Goal: Transaction & Acquisition: Download file/media

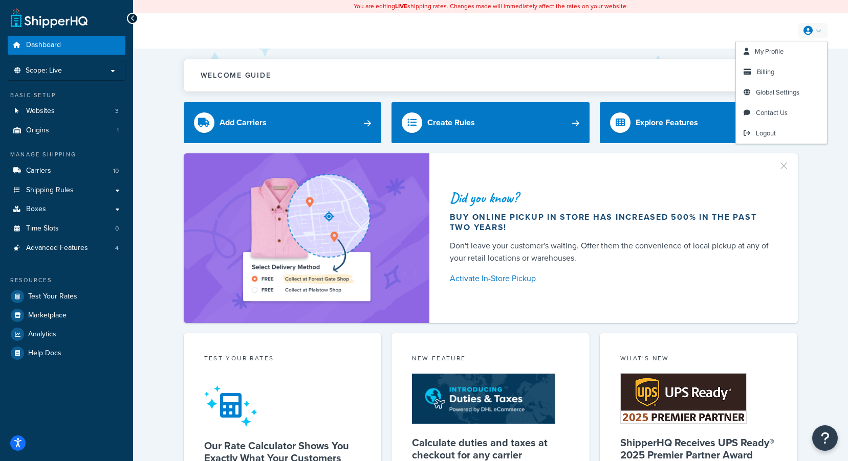
click at [820, 33] on link at bounding box center [812, 30] width 29 height 15
click at [770, 70] on span "Billing" at bounding box center [765, 72] width 17 height 10
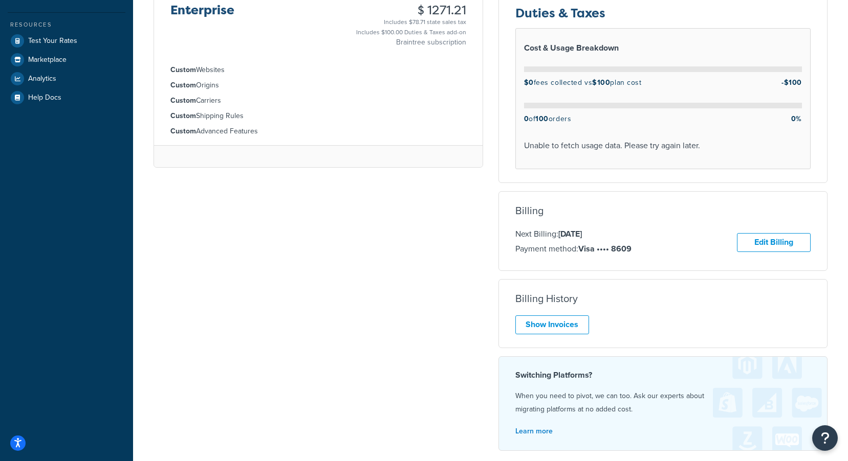
scroll to position [307, 0]
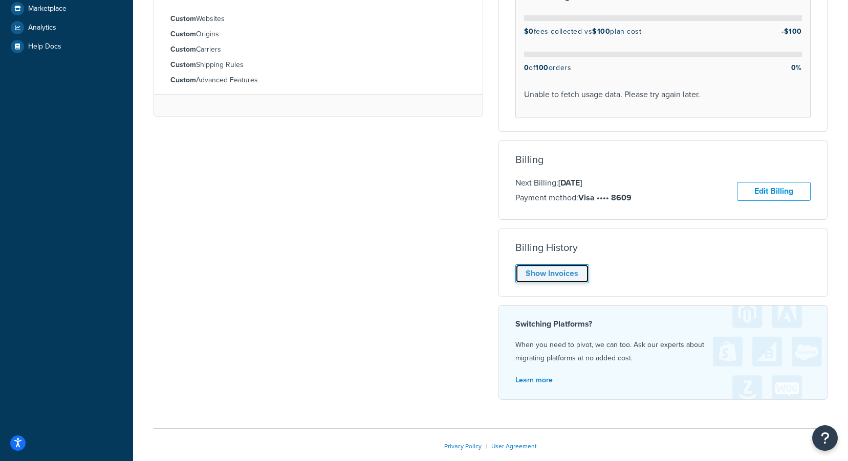
click at [558, 280] on link "Show Invoices" at bounding box center [552, 273] width 74 height 19
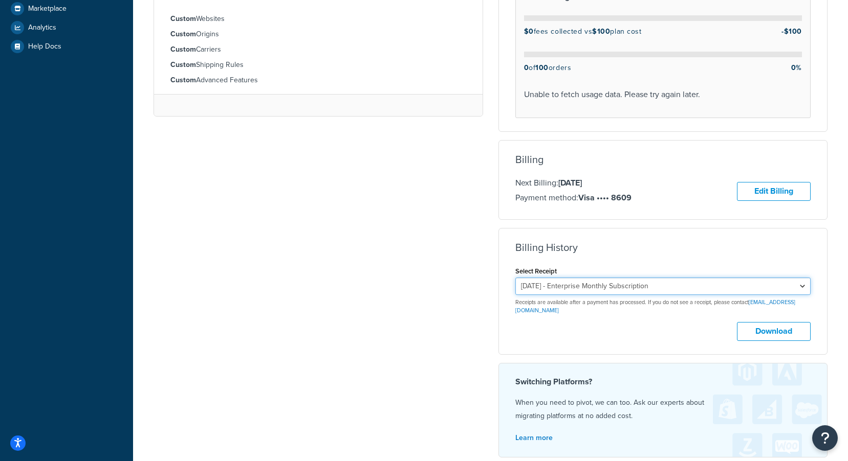
click at [699, 282] on select "[DATE] - Enterprise Monthly Subscription [DATE] - Enterprise Monthly Subscripti…" at bounding box center [663, 286] width 296 height 17
click at [515, 279] on select "[DATE] - Enterprise Monthly Subscription [DATE] - Enterprise Monthly Subscripti…" at bounding box center [663, 286] width 296 height 17
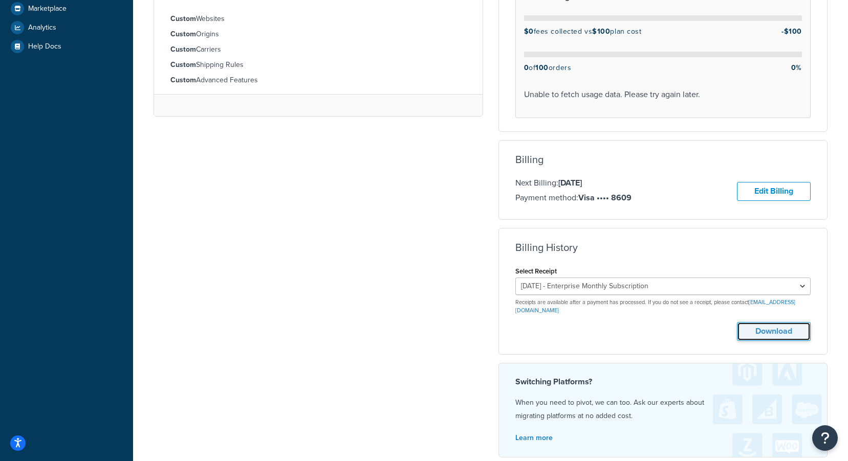
click at [766, 327] on button "Download" at bounding box center [774, 331] width 74 height 19
